Goal: Transaction & Acquisition: Purchase product/service

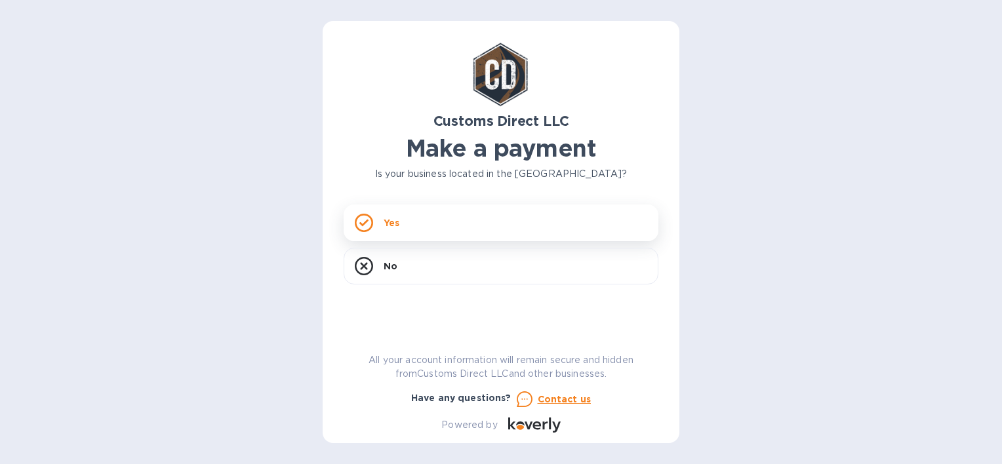
click at [396, 222] on p "Yes" at bounding box center [392, 223] width 16 height 13
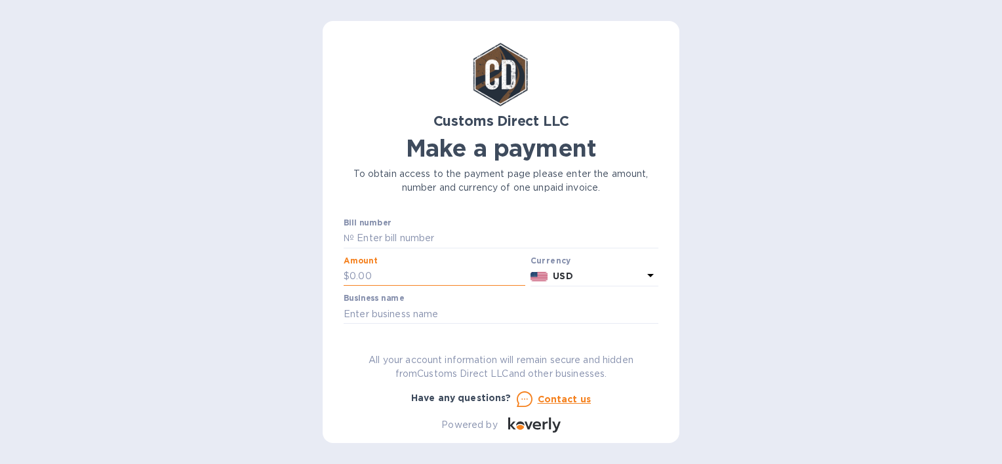
click at [354, 278] on input "text" at bounding box center [438, 277] width 176 height 20
type input "5,125.32"
click at [381, 236] on input "text" at bounding box center [506, 239] width 304 height 20
type input "B00056898"
click at [375, 316] on input "text" at bounding box center [501, 314] width 315 height 20
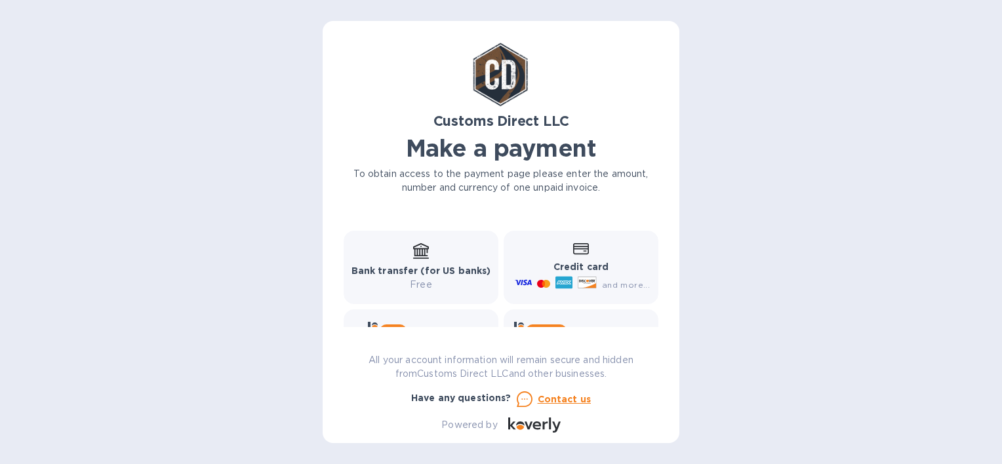
scroll to position [197, 0]
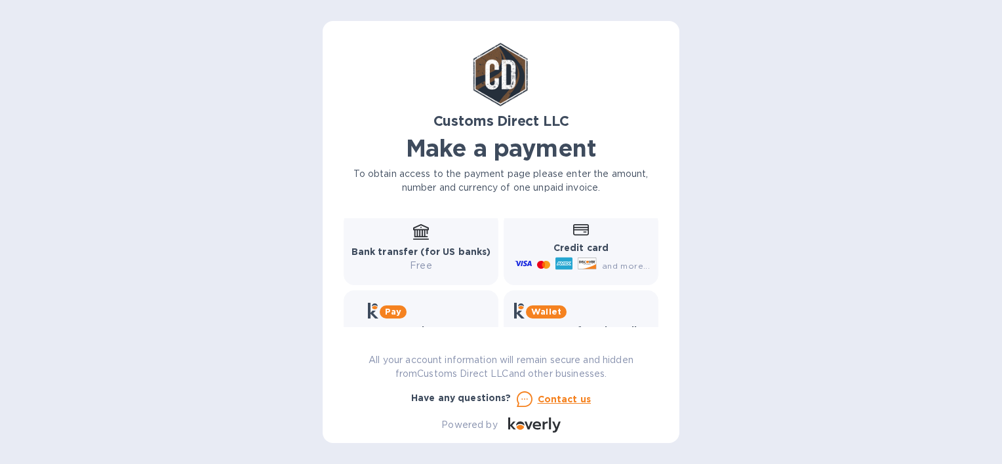
type input "[PERSON_NAME]"
click at [573, 247] on b "Credit card" at bounding box center [581, 248] width 55 height 10
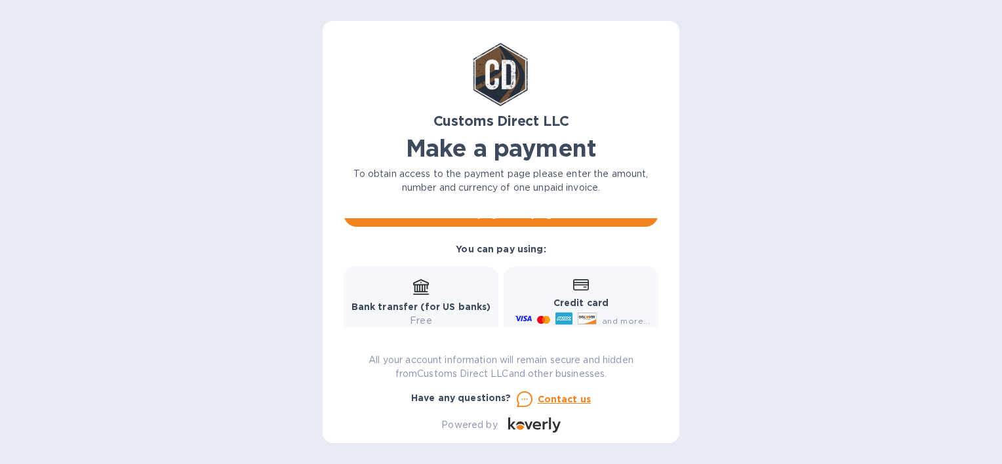
scroll to position [66, 0]
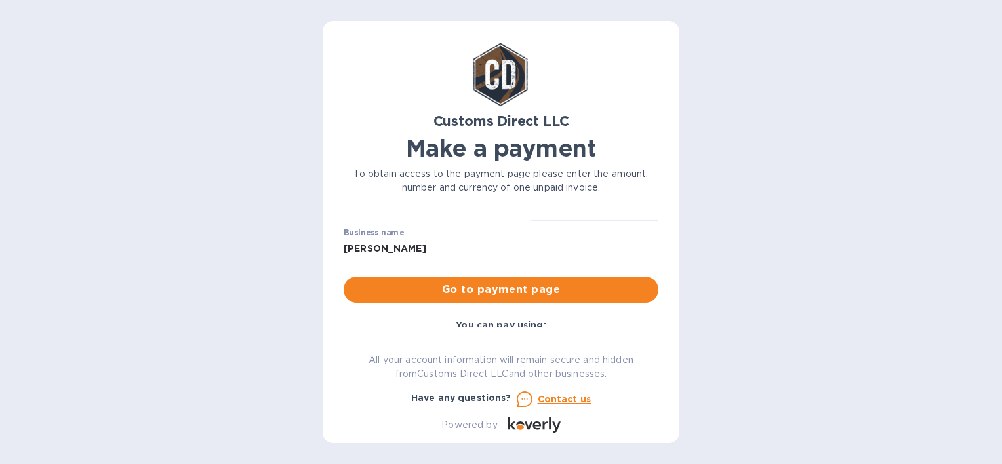
click at [541, 285] on span "Go to payment page" at bounding box center [501, 290] width 294 height 16
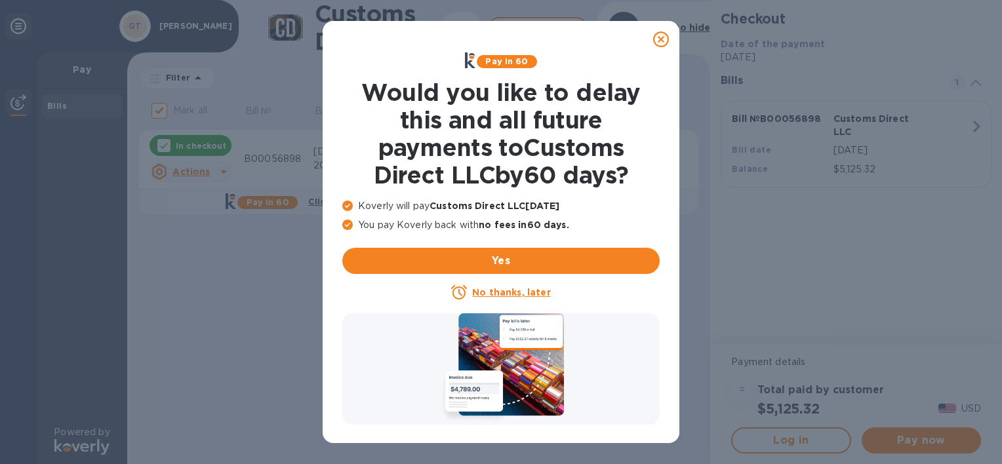
click at [510, 289] on u "No thanks, later" at bounding box center [511, 292] width 78 height 10
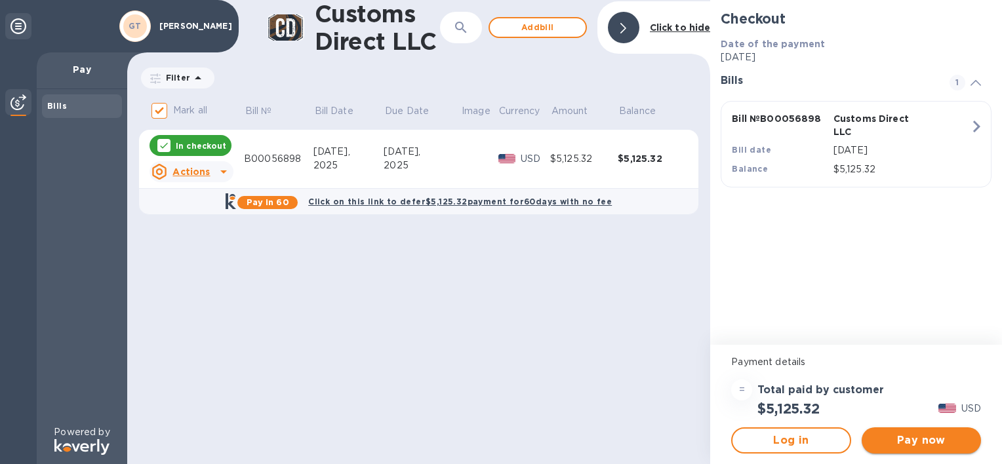
click at [928, 438] on span "Pay now" at bounding box center [922, 441] width 98 height 16
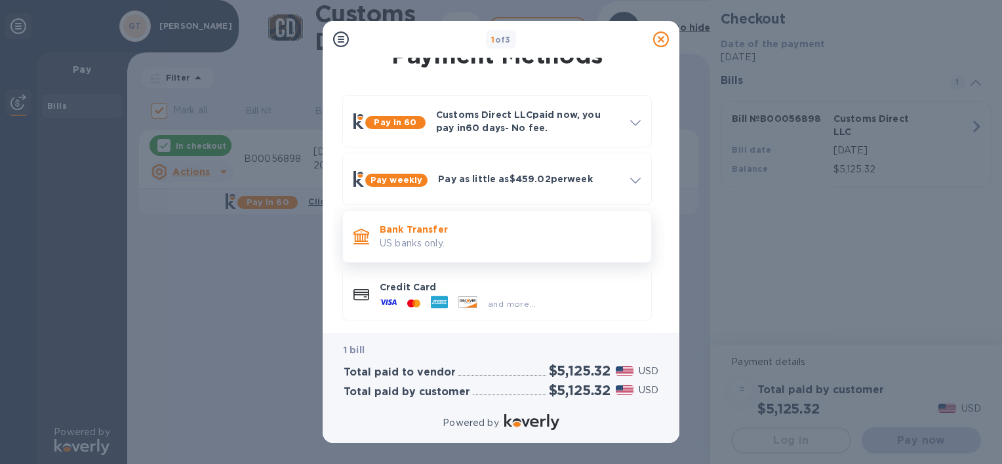
scroll to position [27, 0]
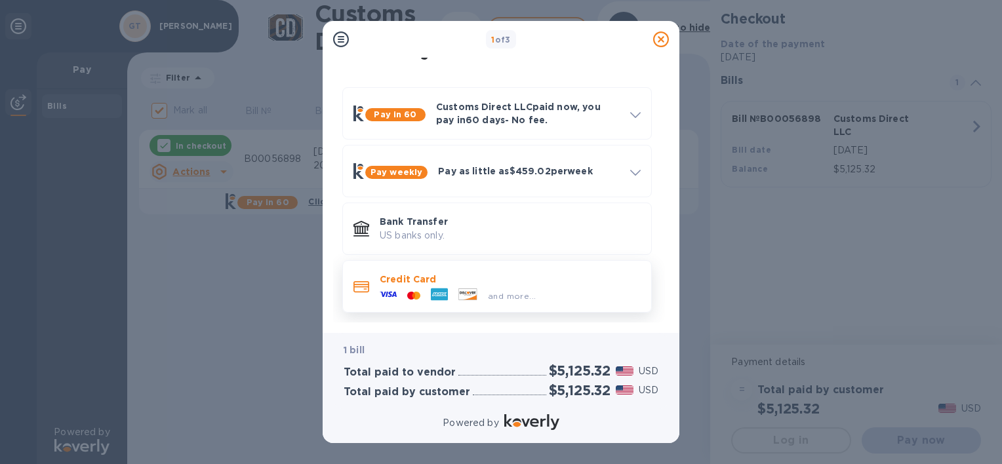
click at [433, 280] on p "Credit Card" at bounding box center [510, 279] width 261 height 13
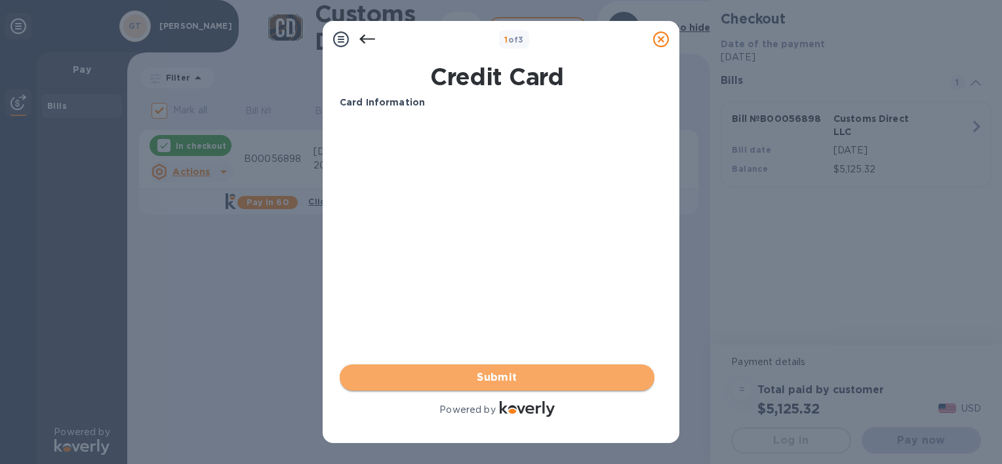
click at [475, 380] on span "Submit" at bounding box center [497, 378] width 294 height 16
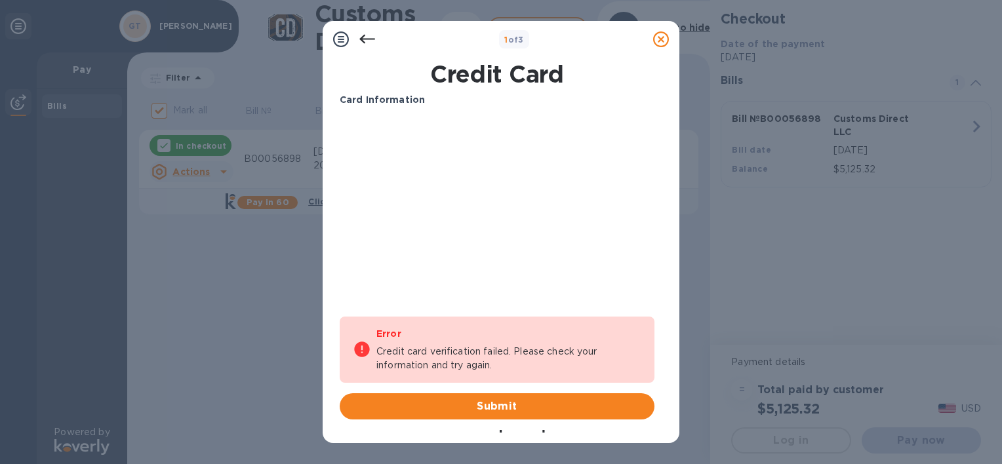
click at [339, 274] on div "Card Information Your browser does not support iframes Error Credit card verifi…" at bounding box center [497, 271] width 320 height 361
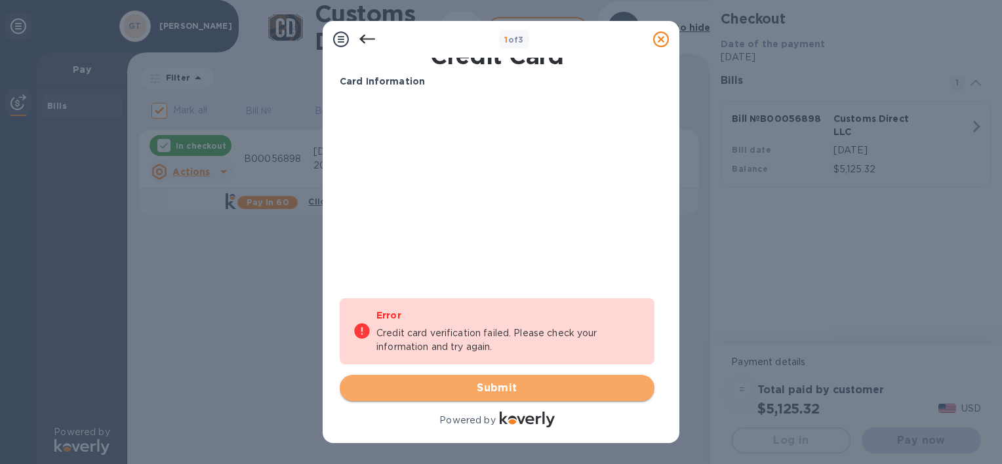
click at [495, 382] on span "Submit" at bounding box center [497, 389] width 294 height 16
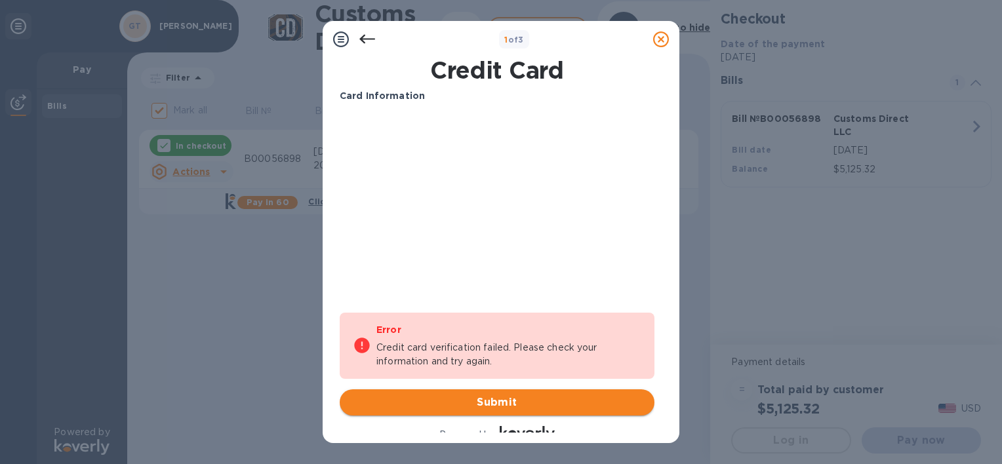
scroll to position [0, 0]
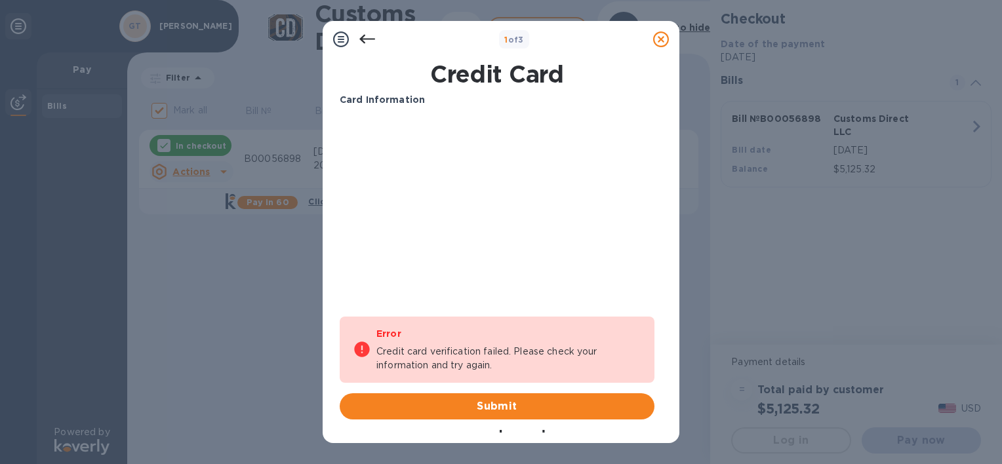
click at [360, 39] on icon at bounding box center [368, 39] width 16 height 9
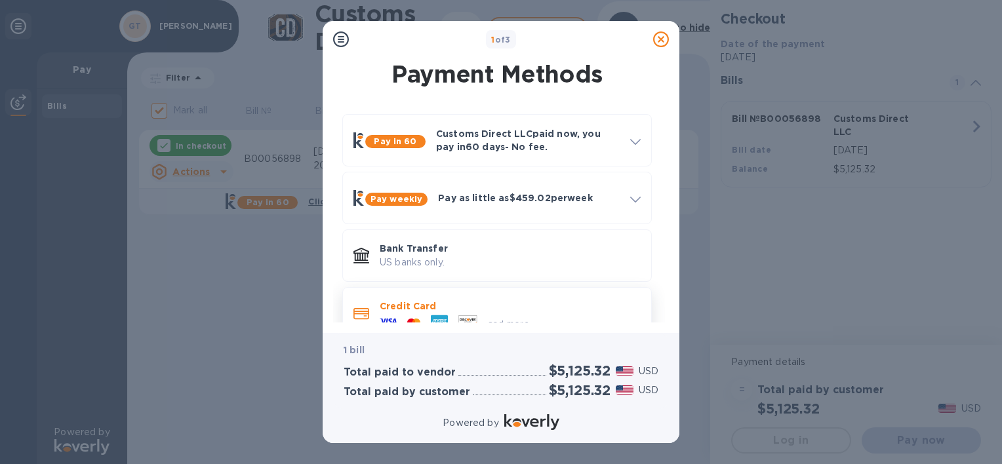
click at [426, 302] on p "Credit Card" at bounding box center [510, 306] width 261 height 13
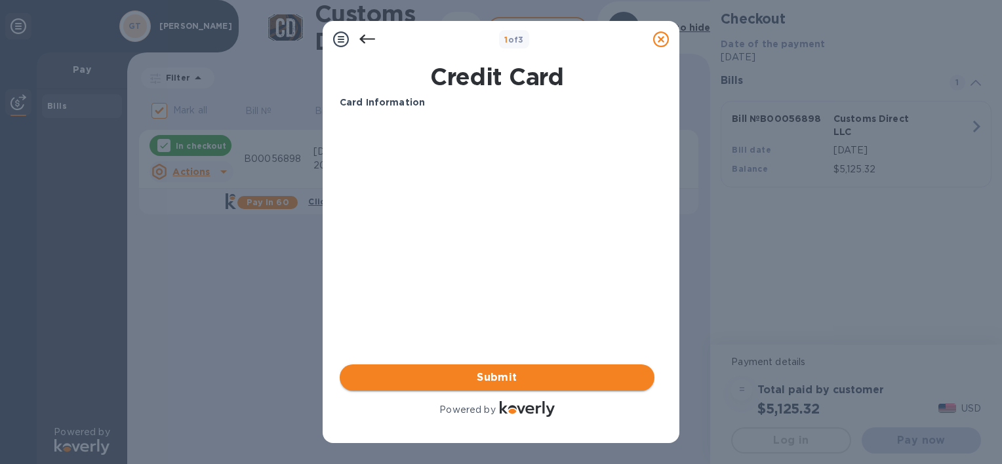
click at [554, 371] on span "Submit" at bounding box center [497, 378] width 294 height 16
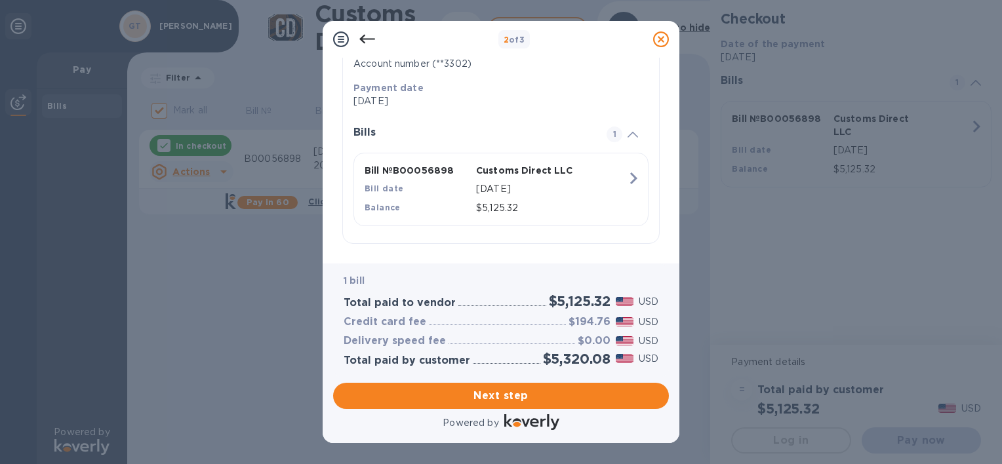
scroll to position [239, 0]
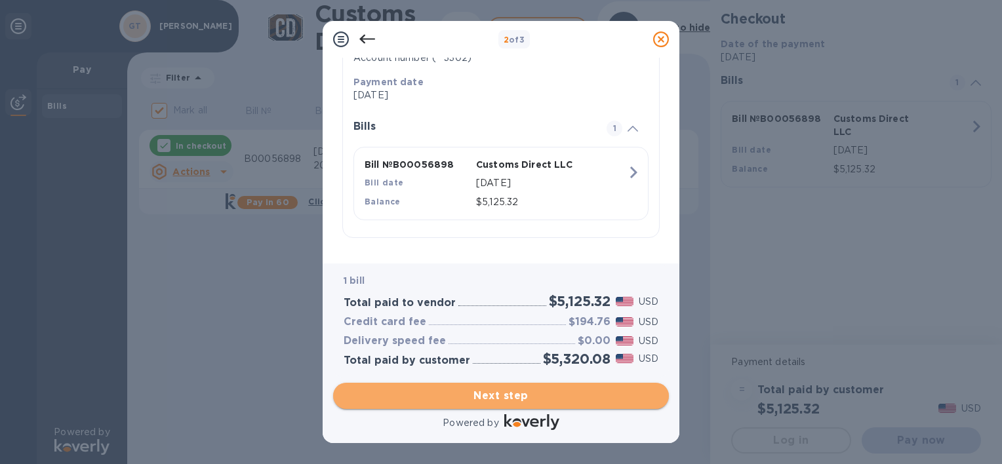
click at [541, 394] on span "Next step" at bounding box center [501, 396] width 315 height 16
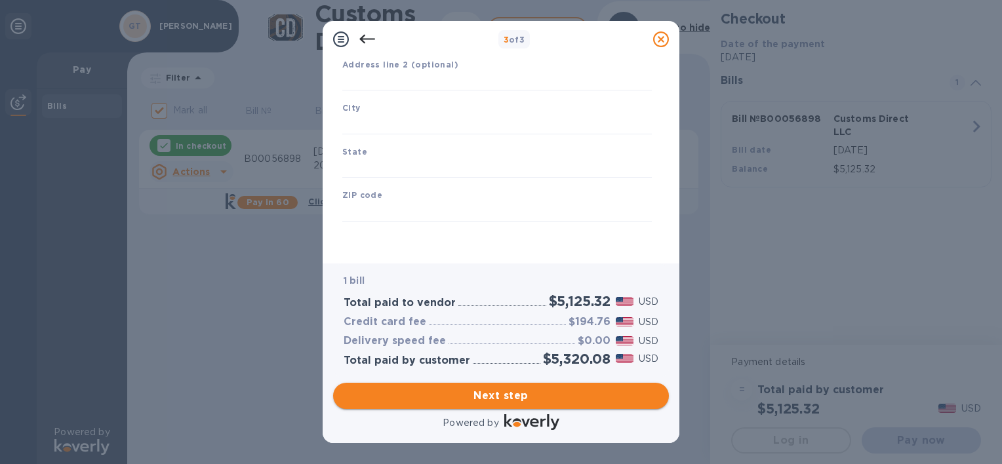
scroll to position [178, 0]
click at [470, 78] on input "text" at bounding box center [497, 82] width 310 height 20
click at [399, 82] on input "text" at bounding box center [497, 82] width 310 height 20
type input "14946 gLENWOOD dR"
type input "s"
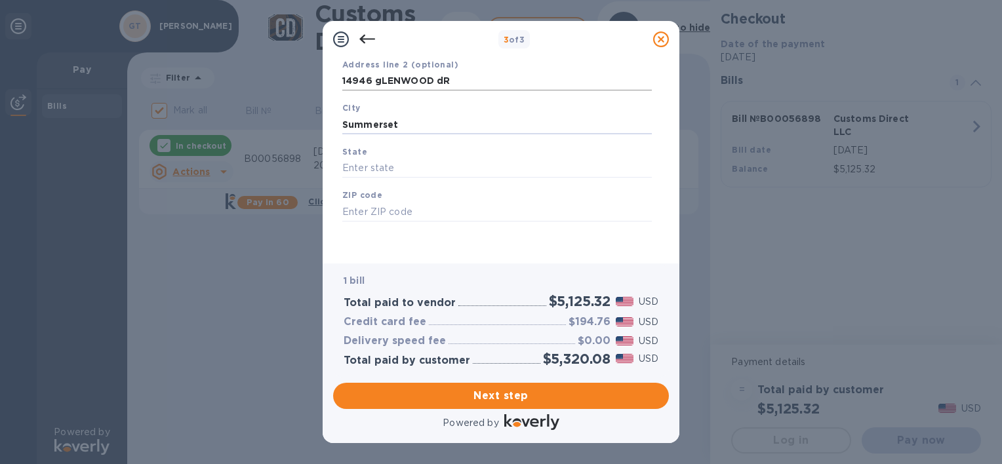
type input "Summerset"
type input "s"
type input "SD"
click at [360, 210] on input "text" at bounding box center [497, 212] width 310 height 20
type input "57769"
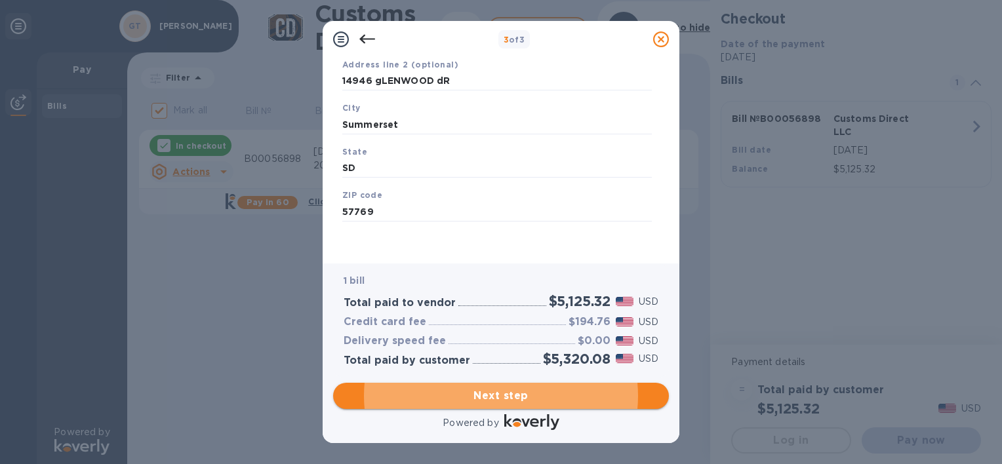
click at [530, 392] on span "Next step" at bounding box center [501, 396] width 315 height 16
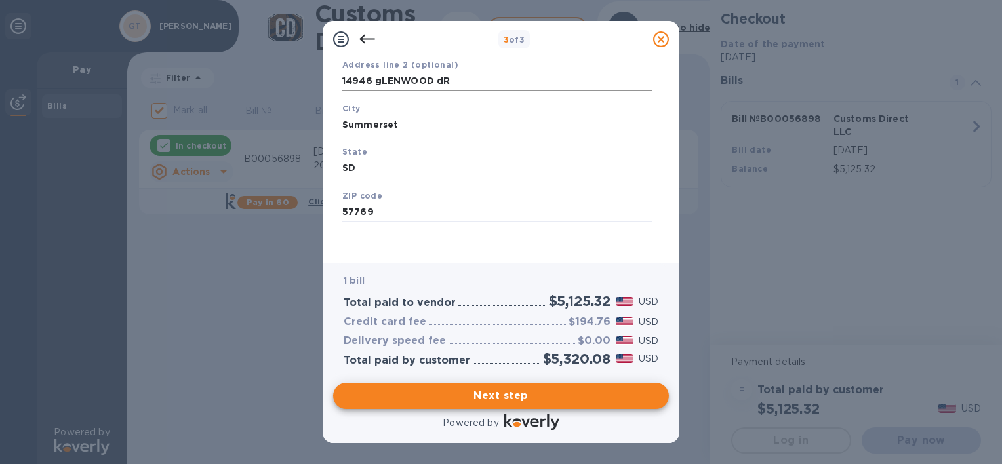
click at [483, 77] on input "14946 gLENWOOD dR" at bounding box center [497, 82] width 310 height 20
type input "[STREET_ADDRESS]"
click at [514, 392] on span "Next step" at bounding box center [501, 396] width 315 height 16
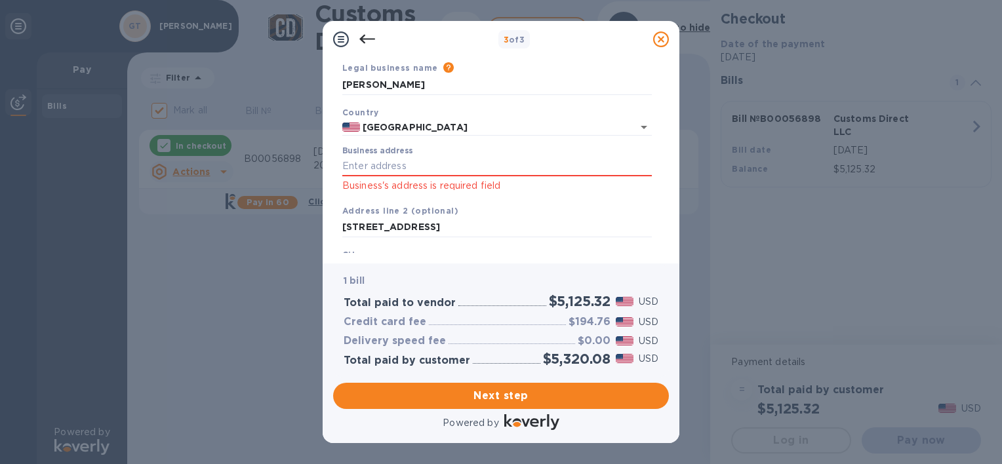
scroll to position [66, 0]
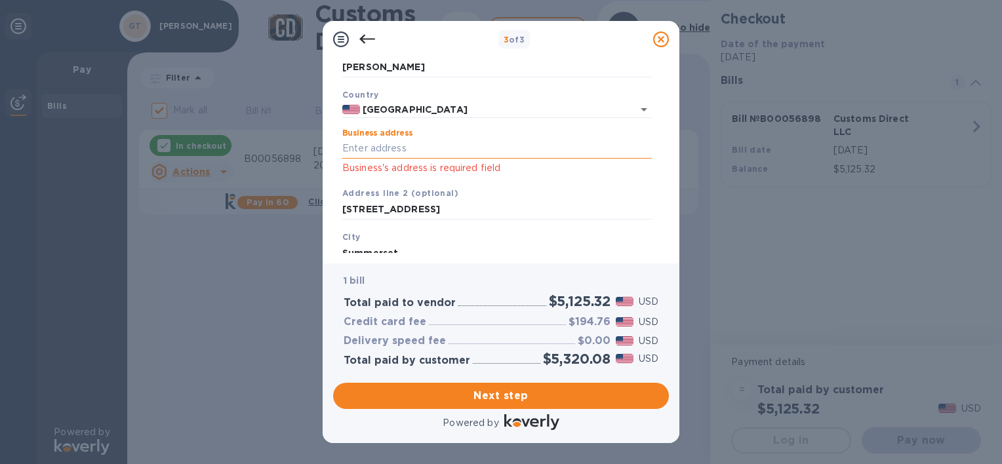
click at [439, 147] on input "Business address" at bounding box center [497, 149] width 310 height 20
type input "[STREET_ADDRESS]"
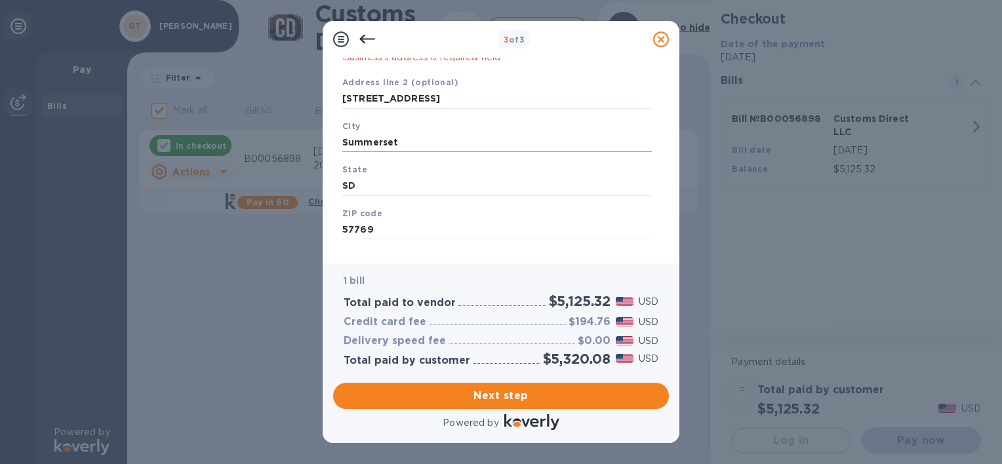
scroll to position [196, 0]
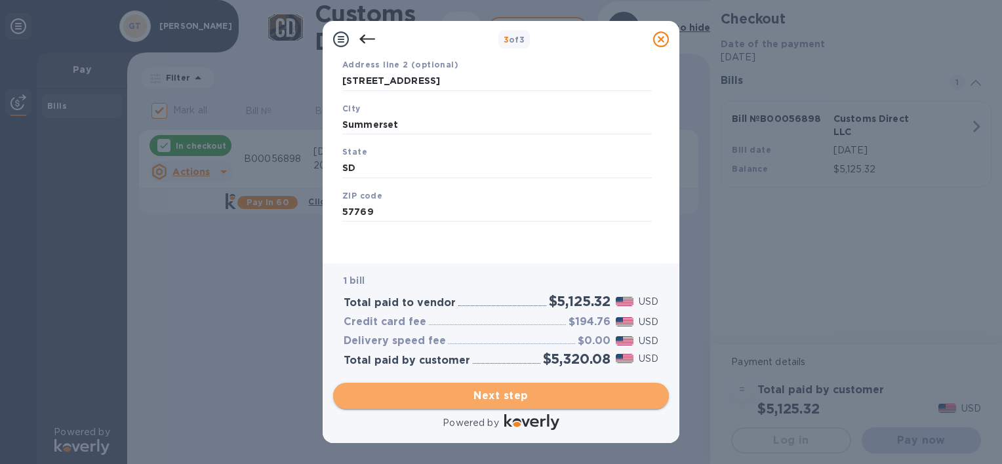
click at [529, 390] on span "Next step" at bounding box center [501, 396] width 315 height 16
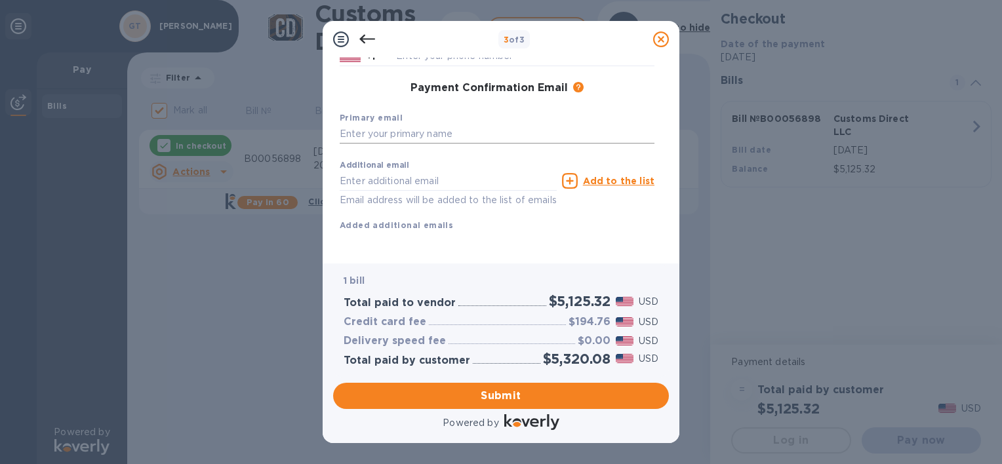
click at [424, 128] on input "text" at bounding box center [497, 135] width 315 height 20
type input "[EMAIL_ADDRESS][PERSON_NAME][DOMAIN_NAME][PERSON_NAME]"
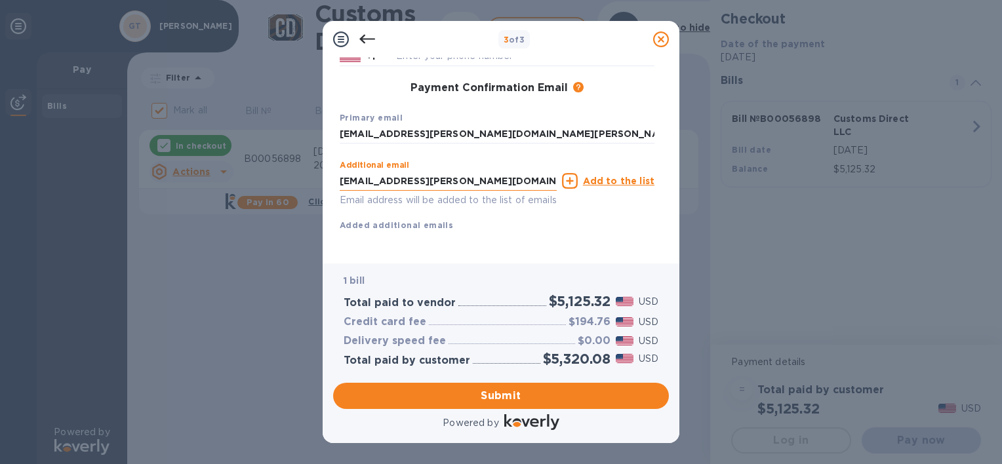
drag, startPoint x: 493, startPoint y: 180, endPoint x: 351, endPoint y: 171, distance: 142.7
click at [351, 171] on input "[EMAIL_ADDRESS][PERSON_NAME][DOMAIN_NAME][PERSON_NAME]" at bounding box center [448, 181] width 217 height 20
type input "g"
type input "[EMAIL_ADDRESS][DOMAIN_NAME]"
type input "[PERSON_NAME]"
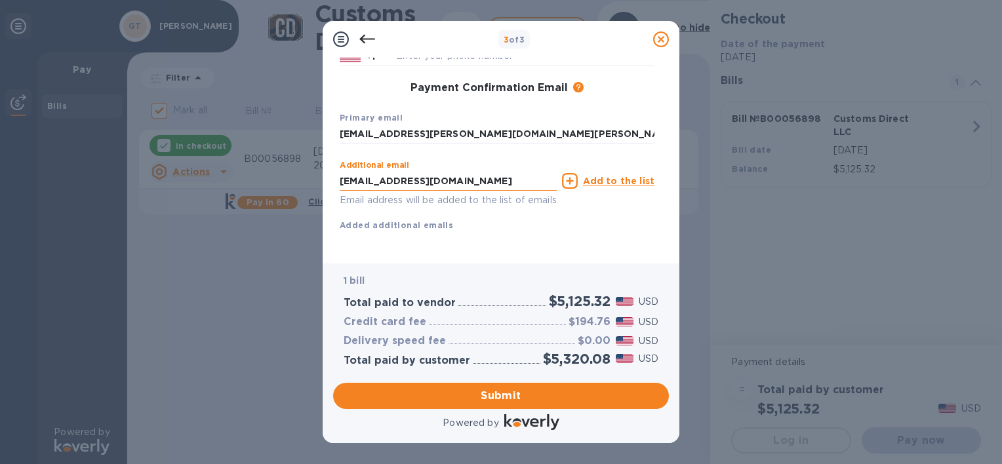
type input "[PERSON_NAME]"
type input "6052195690"
click at [504, 391] on span "Submit" at bounding box center [501, 396] width 315 height 16
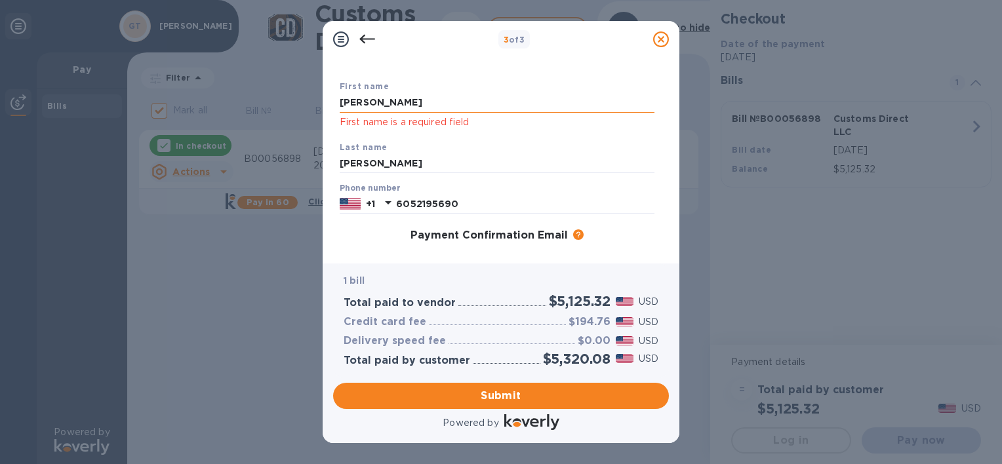
scroll to position [0, 0]
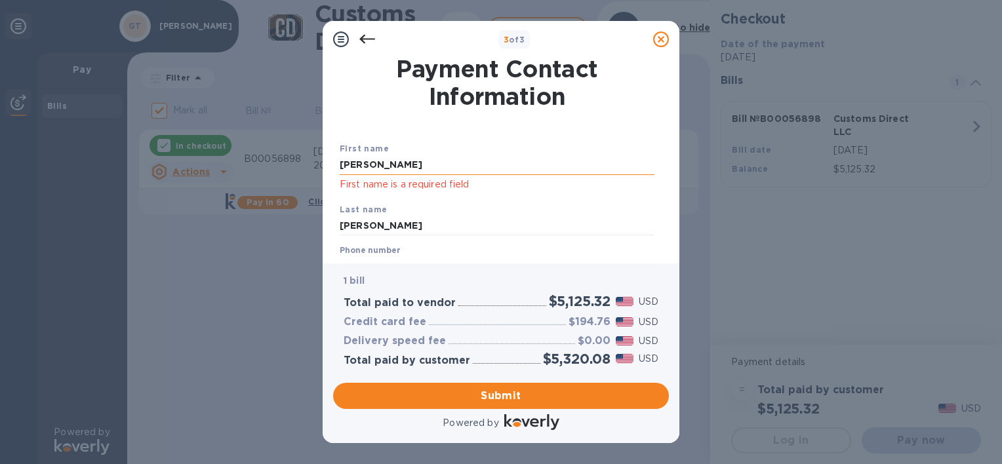
click at [436, 164] on input "[PERSON_NAME]" at bounding box center [497, 165] width 315 height 20
type input "[PERSON_NAME]"
click at [597, 201] on div "Last name [PERSON_NAME]" at bounding box center [497, 219] width 325 height 44
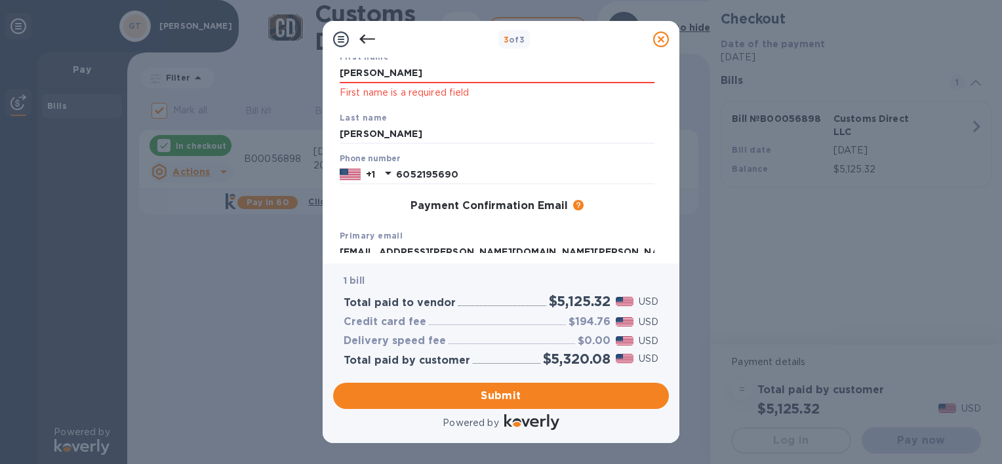
scroll to position [131, 0]
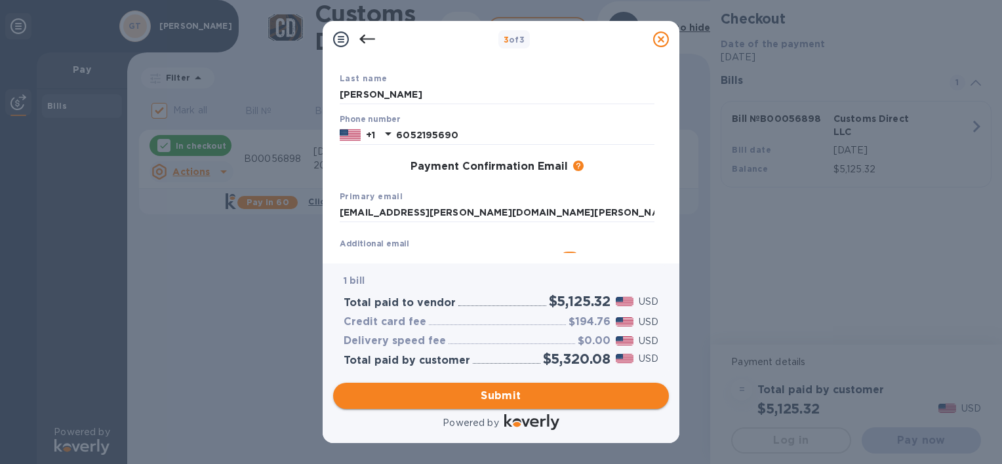
click at [520, 397] on span "Submit" at bounding box center [501, 396] width 315 height 16
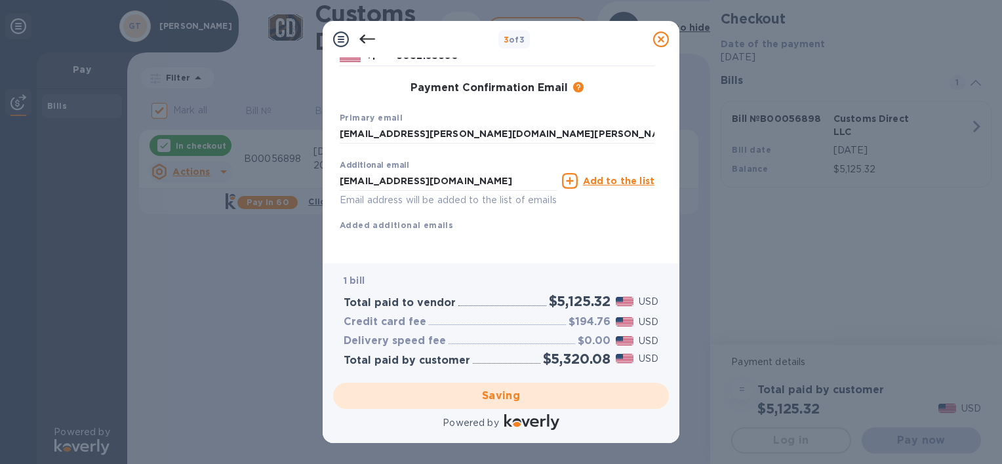
scroll to position [209, 0]
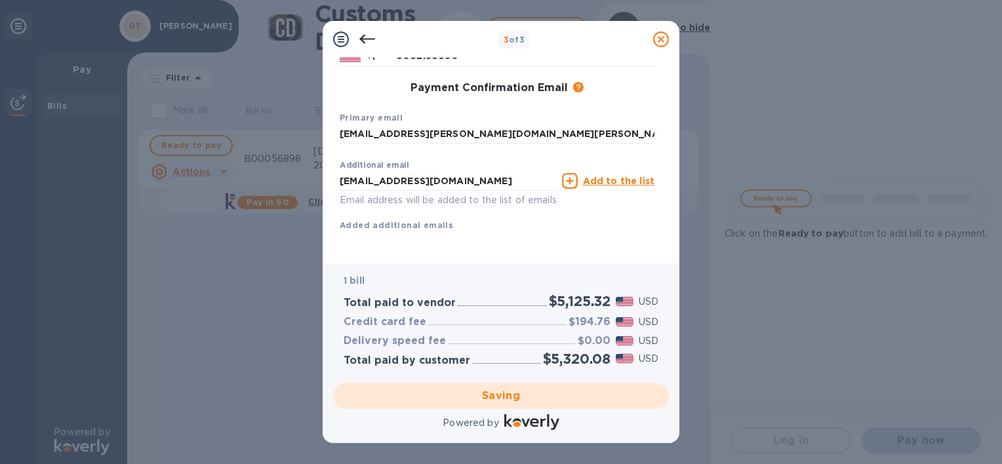
checkbox input "false"
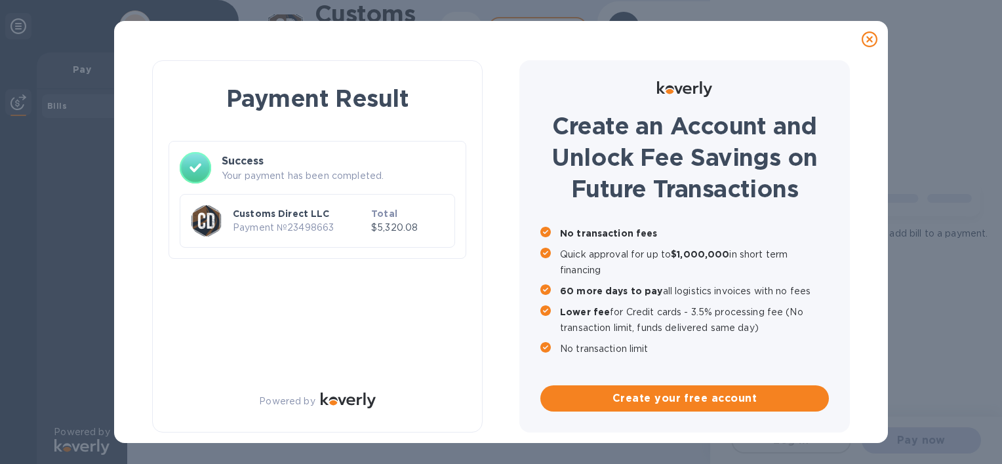
scroll to position [0, 0]
